Goal: Entertainment & Leisure: Browse casually

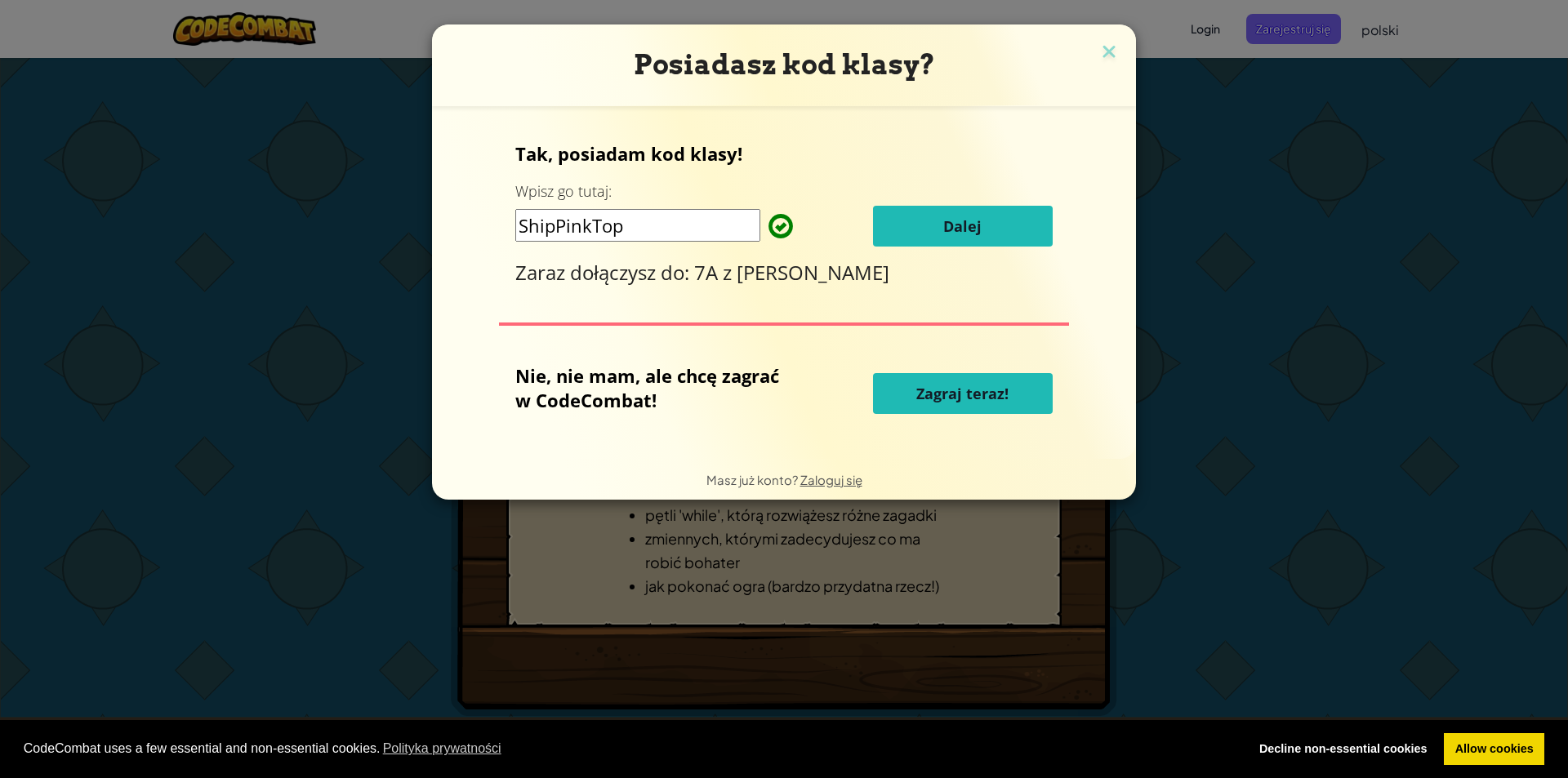
click at [954, 391] on span "Zagraj teraz!" at bounding box center [962, 393] width 92 height 20
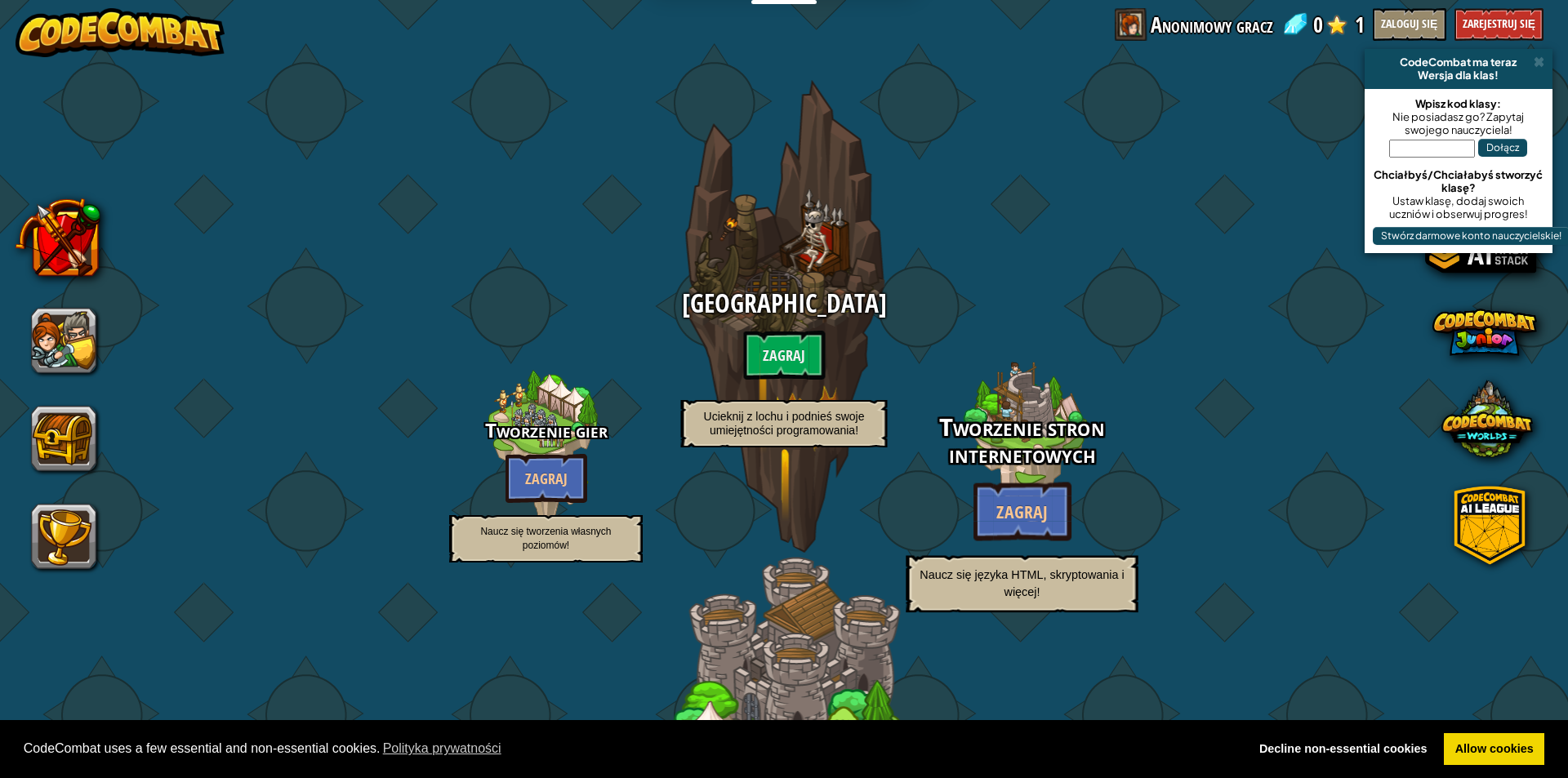
select select "pl"
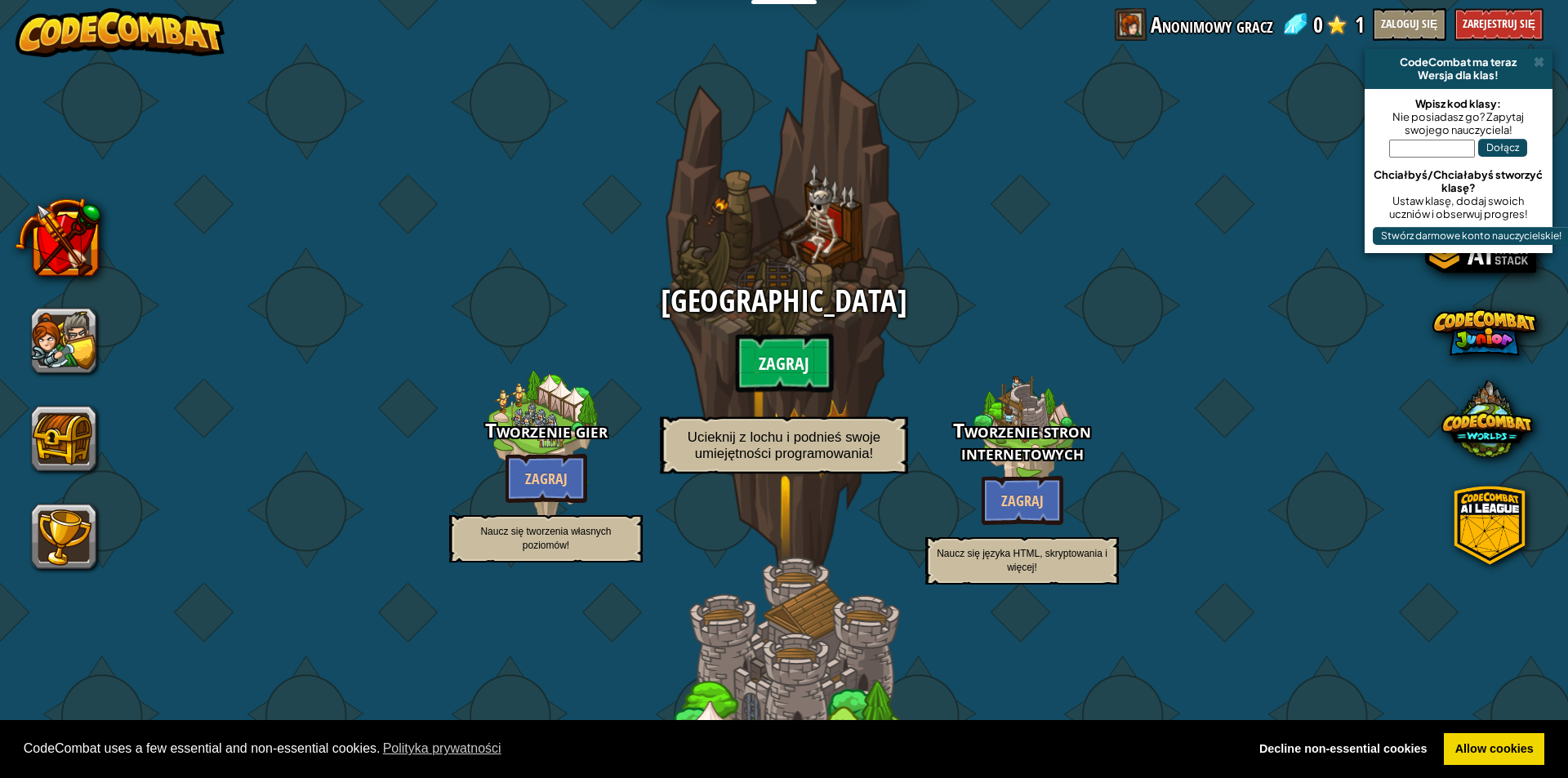
click at [796, 356] on btn "Zagraj" at bounding box center [784, 364] width 98 height 58
select select "pl"
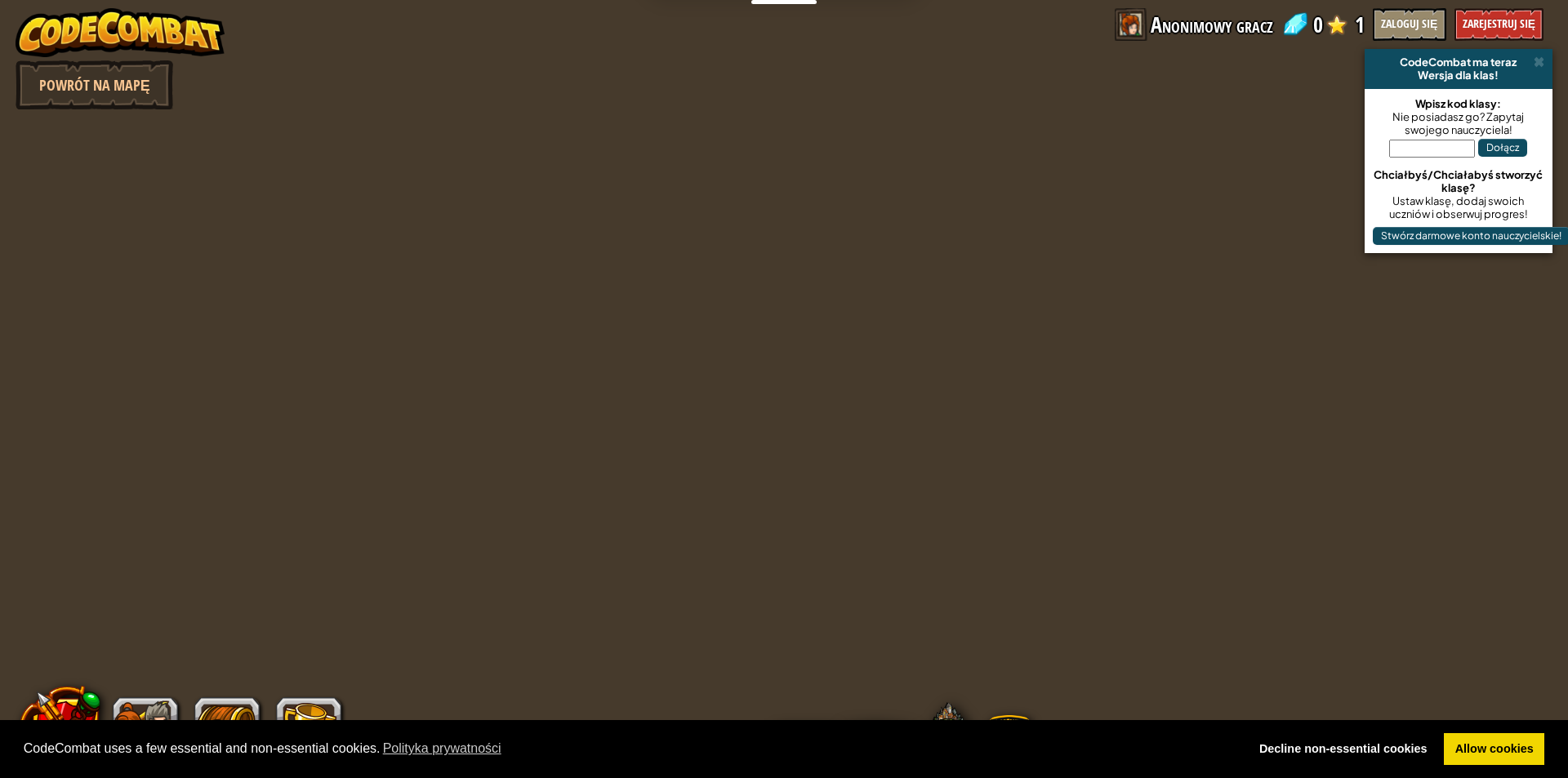
select select "pl"
